Goal: Ask a question

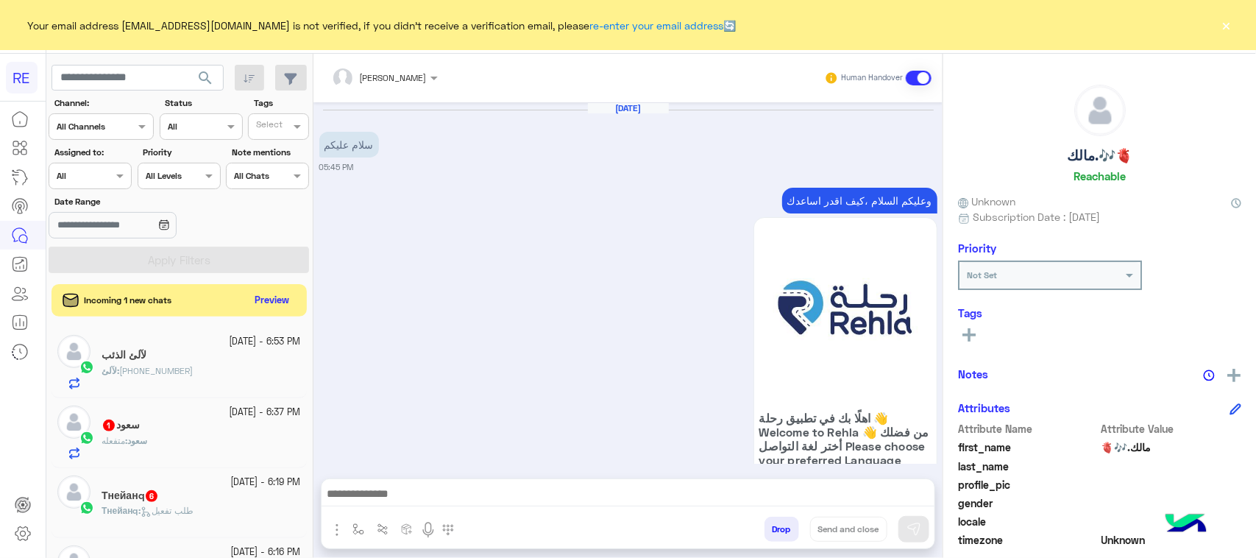
scroll to position [479, 0]
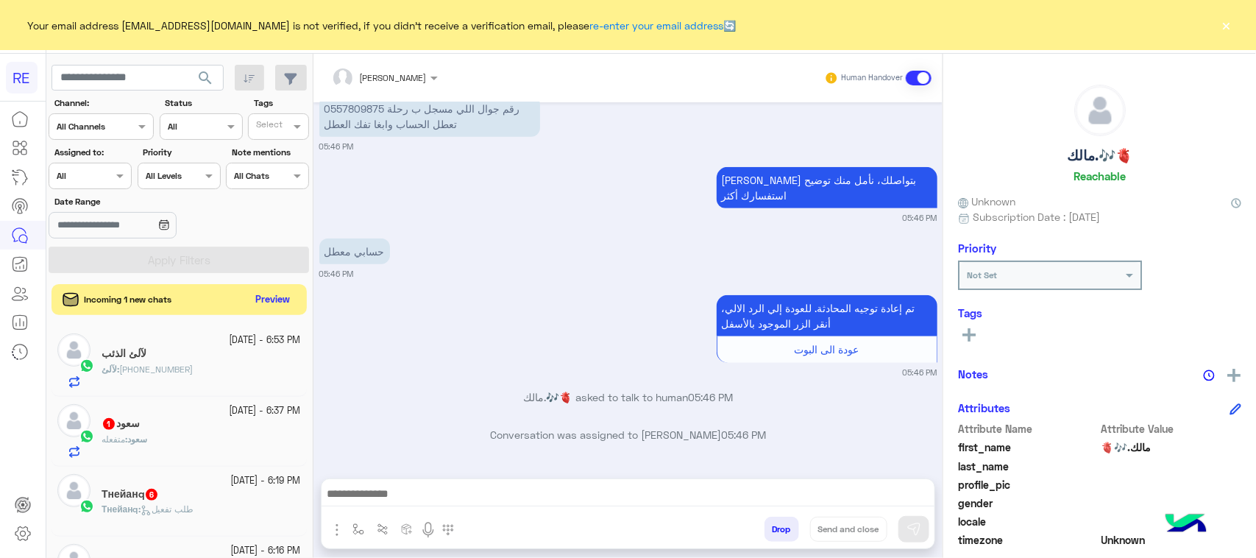
click at [283, 295] on button "Preview" at bounding box center [273, 300] width 46 height 20
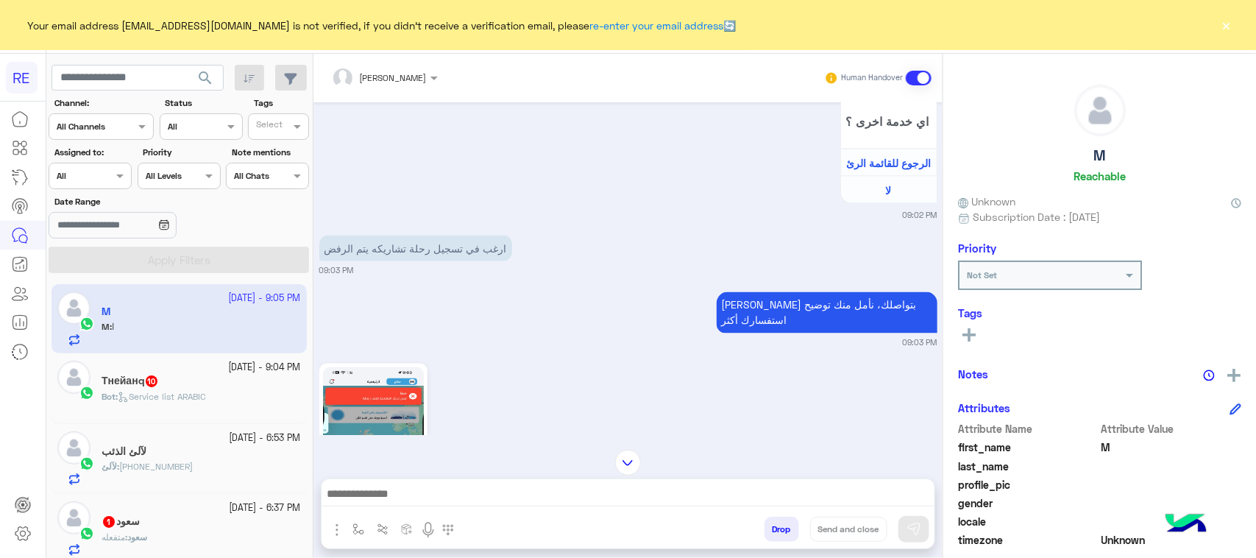
scroll to position [1115, 0]
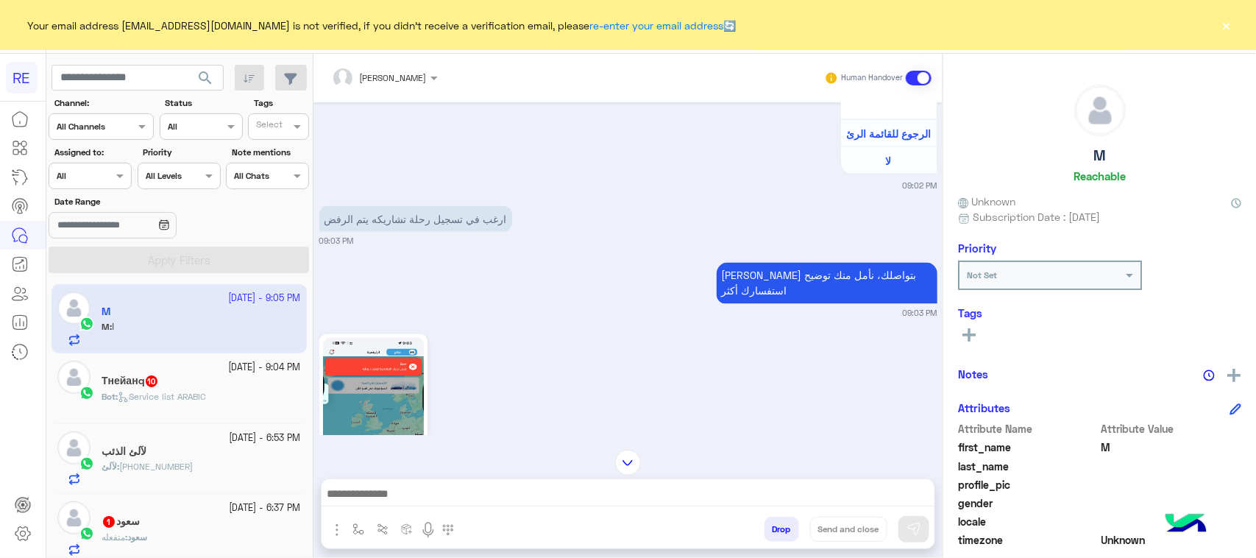
click at [96, 379] on div "[DATE] - 9:04 PM Тнейанq 10 Bot : Service list ARABIC" at bounding box center [178, 387] width 243 height 54
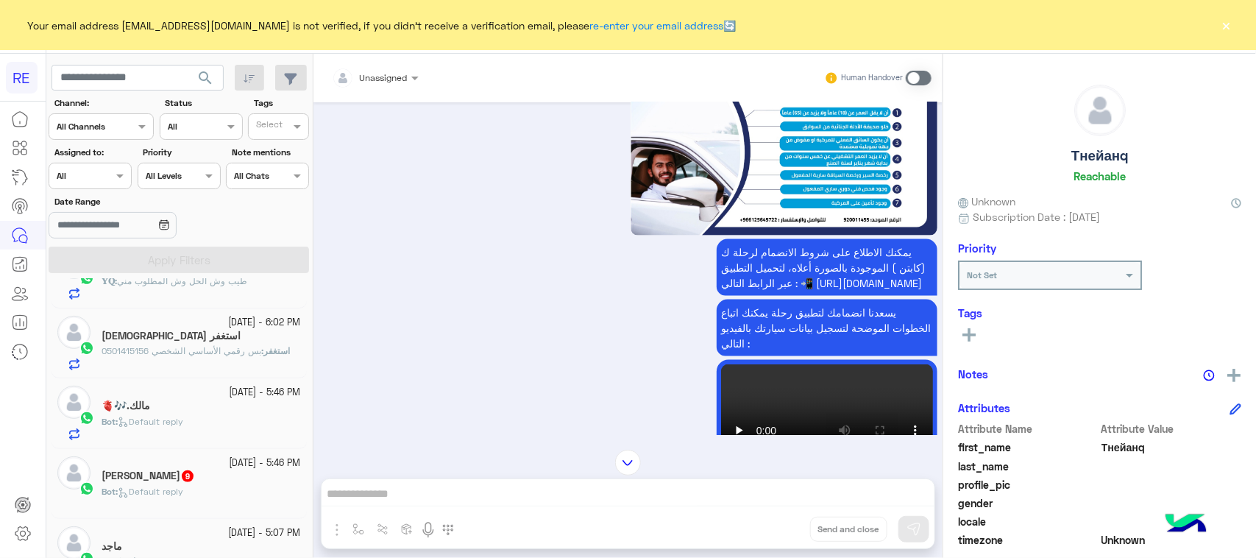
scroll to position [368, 0]
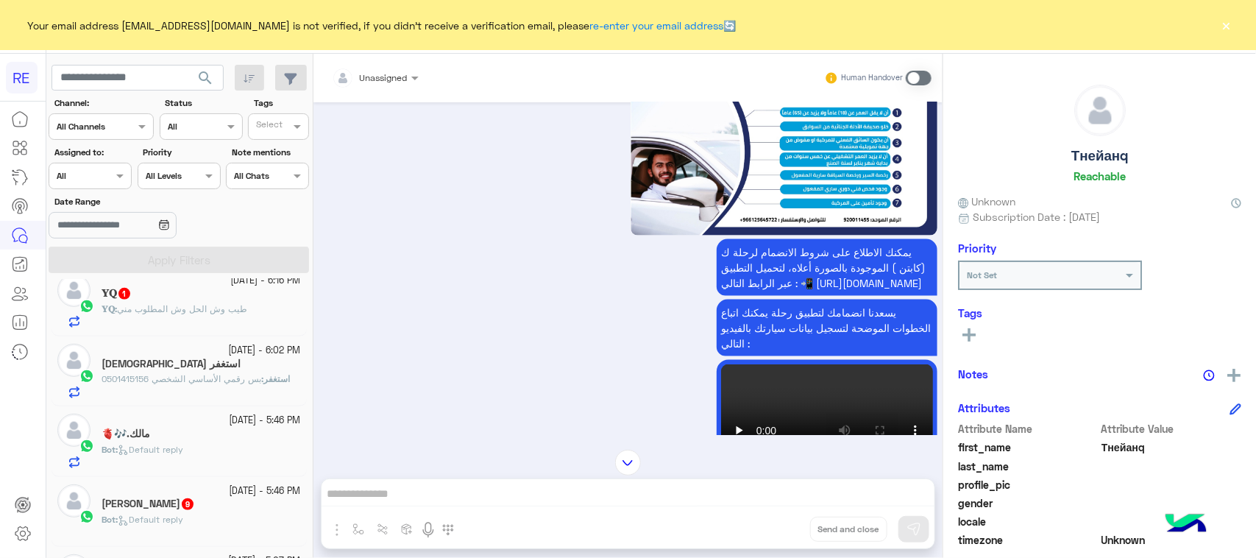
click at [230, 309] on span "طيب وش الحل وش المطلوب مني" at bounding box center [182, 308] width 130 height 11
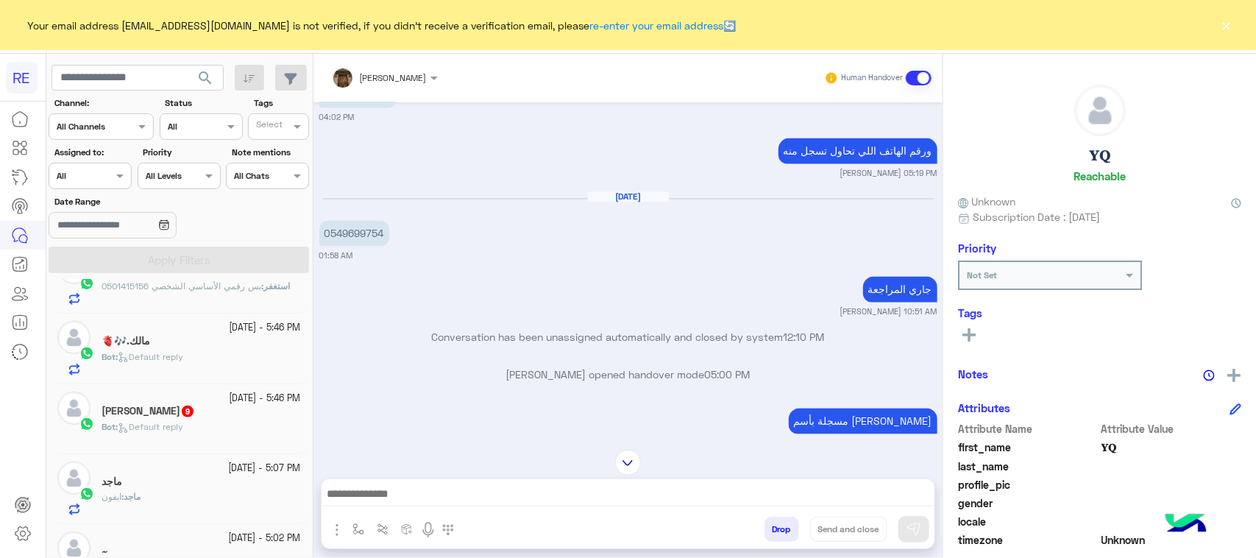
scroll to position [552, 0]
